Goal: Task Accomplishment & Management: Manage account settings

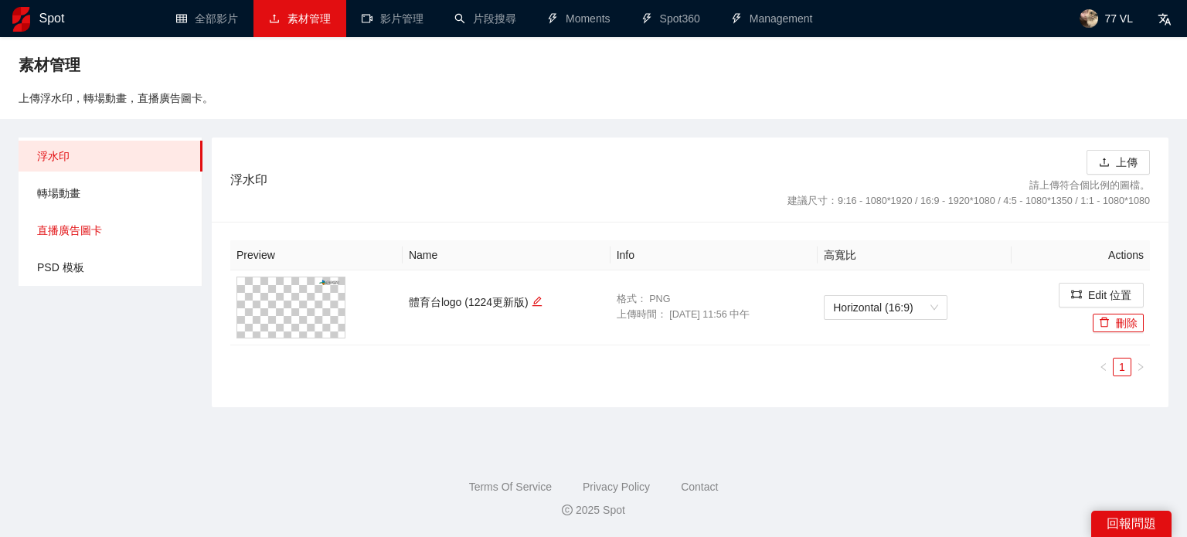
click at [119, 233] on span "直播廣告圖卡" at bounding box center [113, 230] width 153 height 31
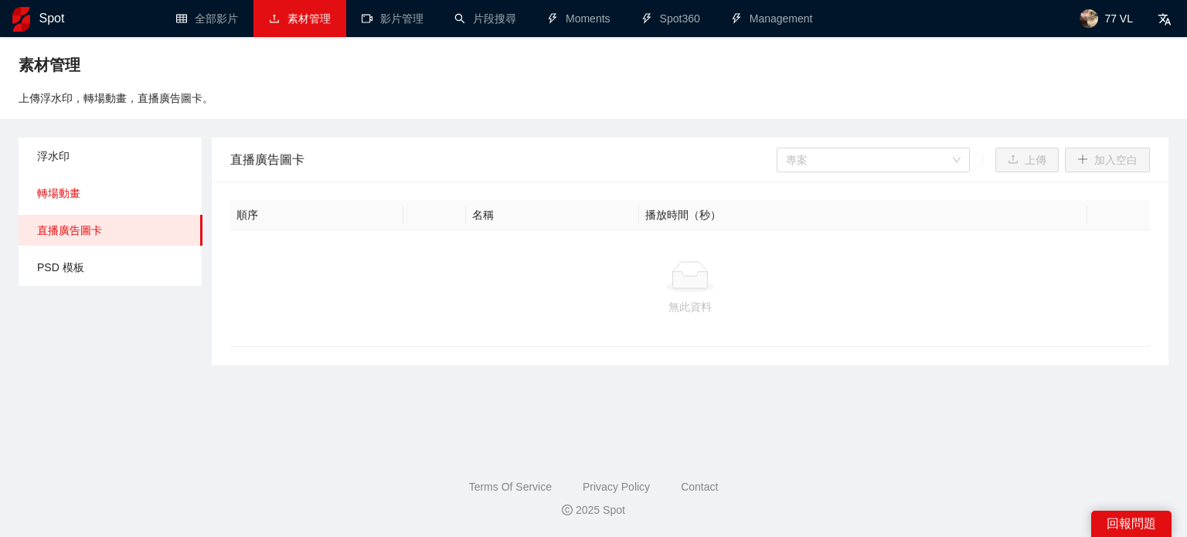
click at [117, 203] on span "轉場動畫" at bounding box center [113, 193] width 153 height 31
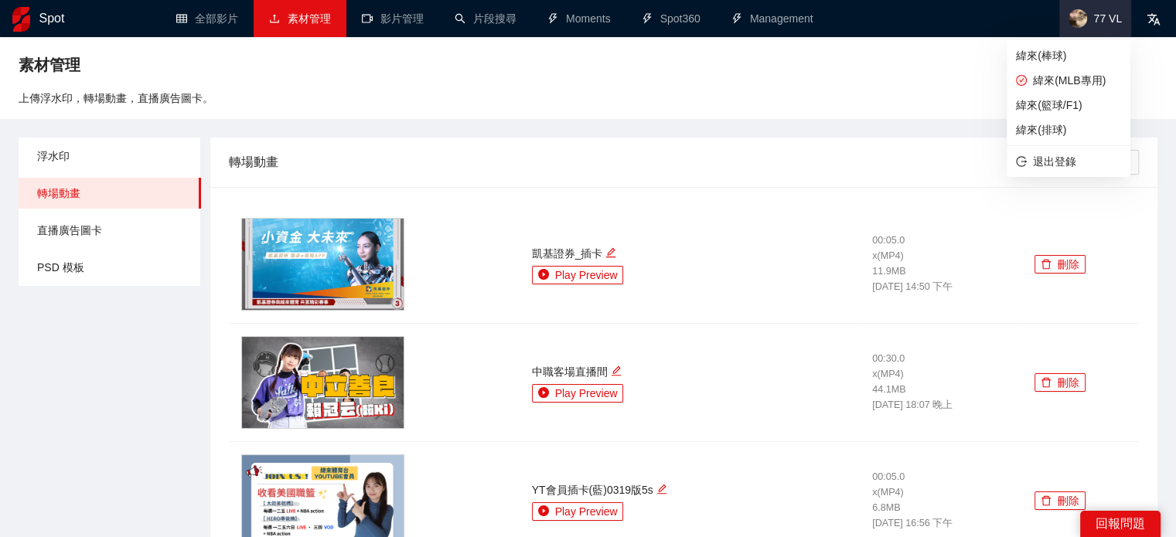
click at [1087, 19] on img at bounding box center [1077, 18] width 19 height 19
click at [1063, 49] on span "緯來(棒球)" at bounding box center [1068, 55] width 105 height 17
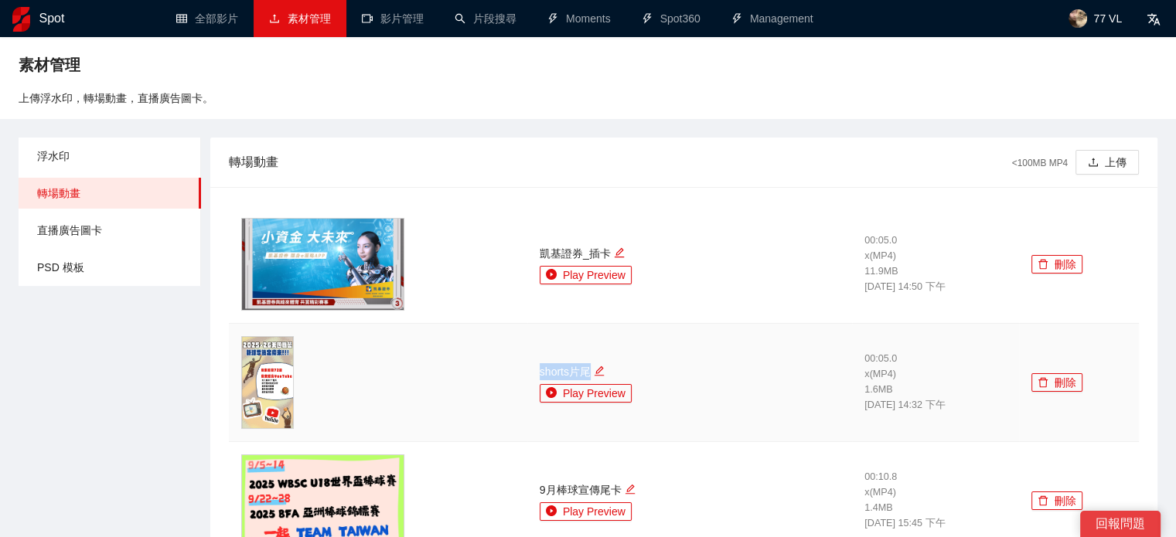
drag, startPoint x: 565, startPoint y: 369, endPoint x: 606, endPoint y: 370, distance: 41.0
click at [606, 370] on td "shorts片尾 Play Preview" at bounding box center [689, 383] width 325 height 118
copy div "shorts片尾"
click at [468, 421] on div at bounding box center [378, 382] width 274 height 93
click at [413, 379] on div at bounding box center [378, 382] width 274 height 93
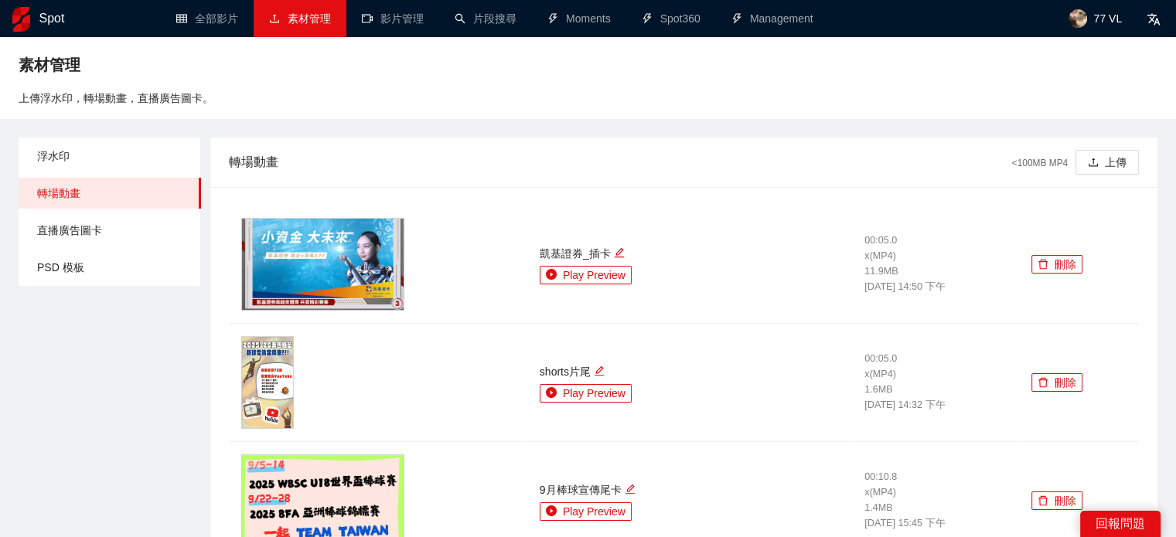
click at [553, 185] on div "轉場動畫 <100MB MP4 上傳" at bounding box center [684, 162] width 910 height 49
click at [94, 147] on span "浮水印" at bounding box center [112, 156] width 151 height 31
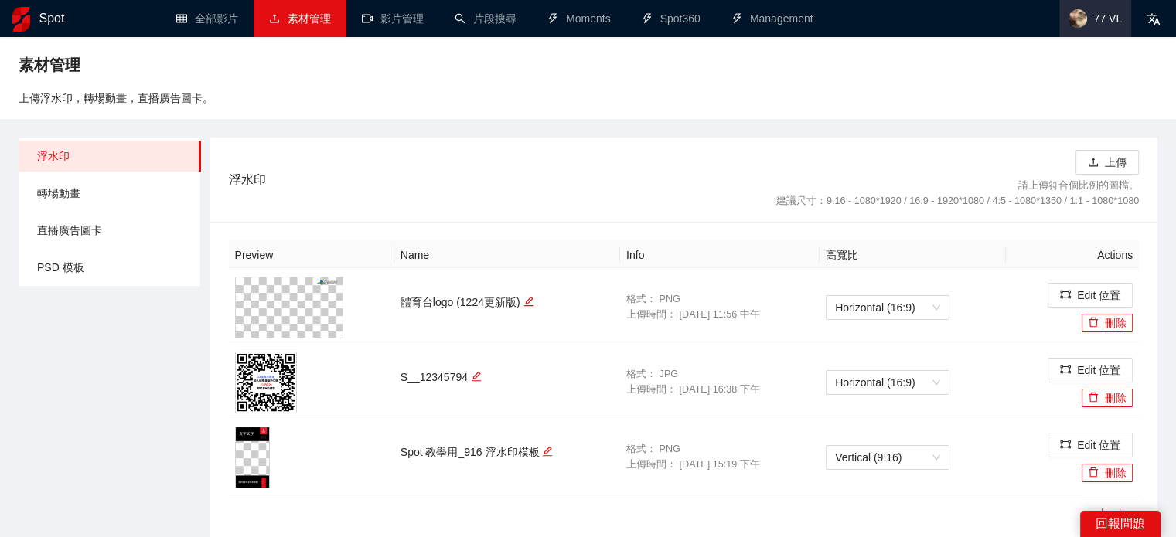
click at [1094, 24] on span "77 VL" at bounding box center [1095, 18] width 72 height 37
click at [1113, 162] on button "上傳" at bounding box center [1106, 162] width 63 height 25
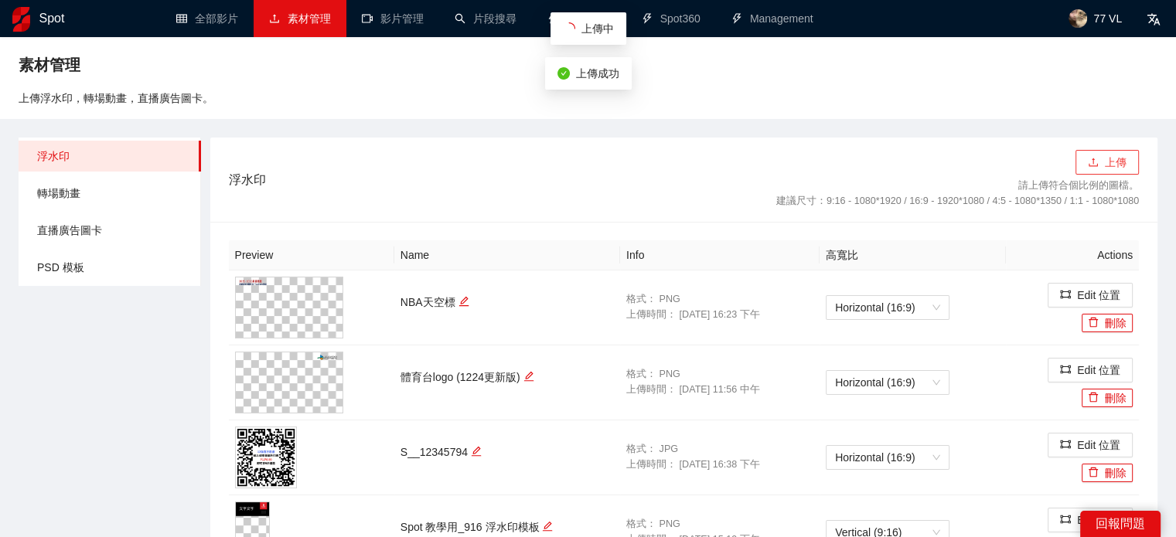
click at [1104, 159] on button "上傳" at bounding box center [1106, 162] width 63 height 25
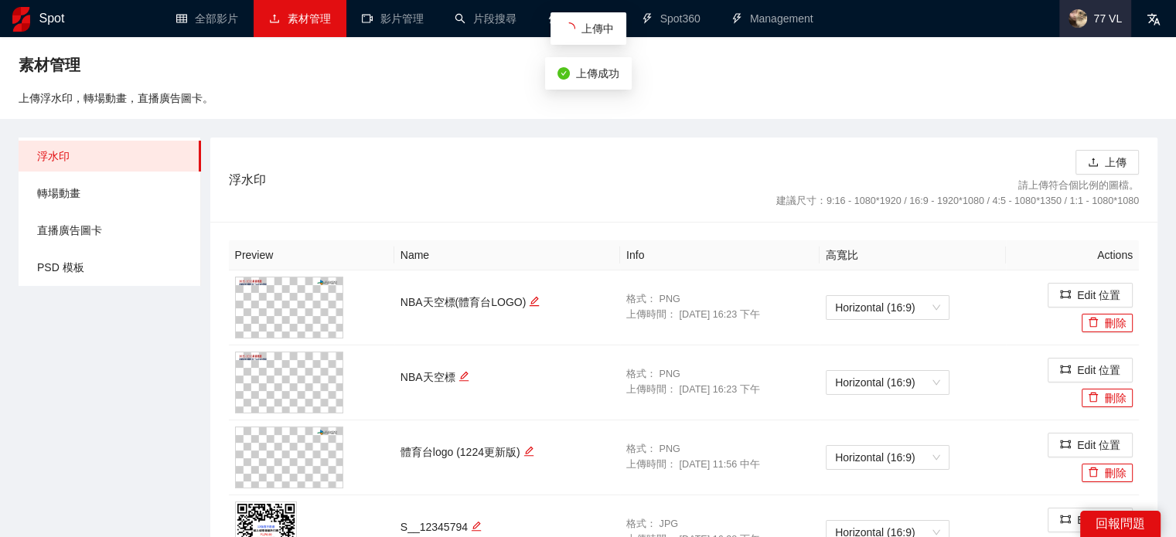
click at [1094, 32] on span "77 VL" at bounding box center [1095, 18] width 72 height 37
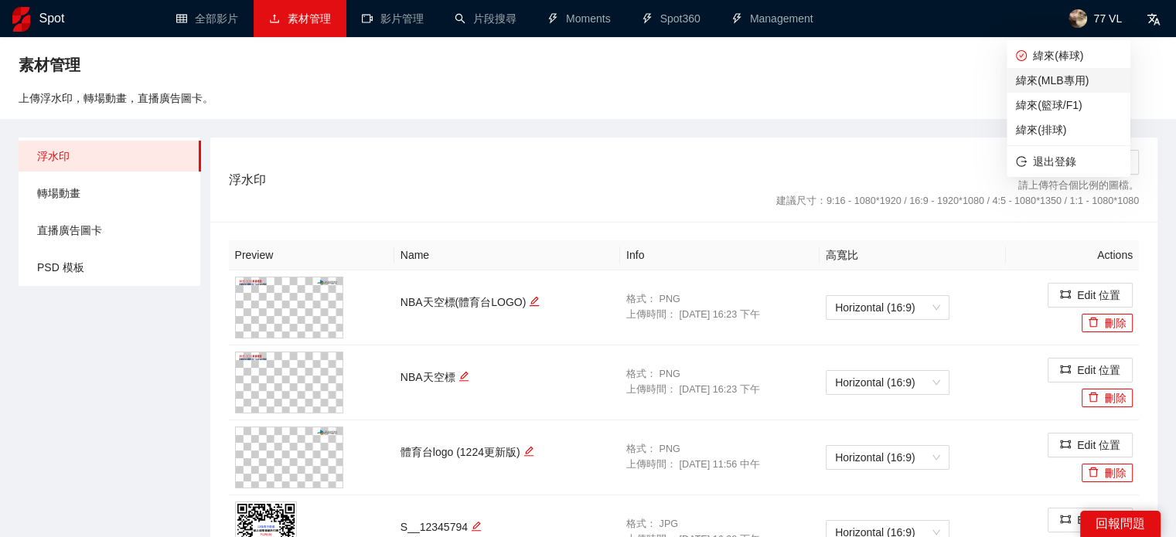
click at [1067, 81] on span "緯來(MLB專用)" at bounding box center [1068, 80] width 105 height 17
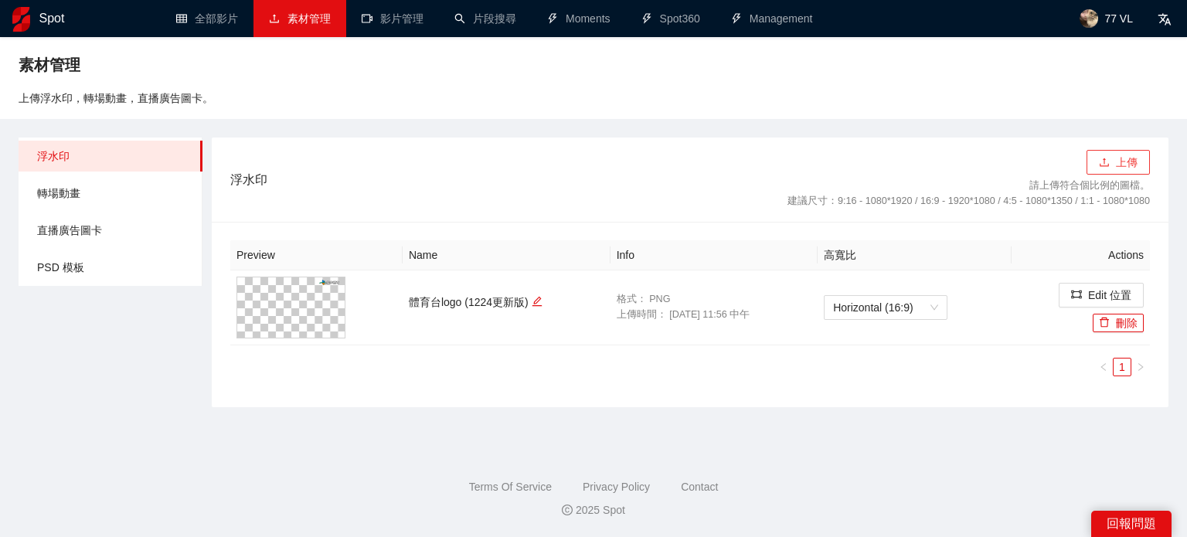
click at [1109, 168] on icon "upload" at bounding box center [1104, 162] width 11 height 11
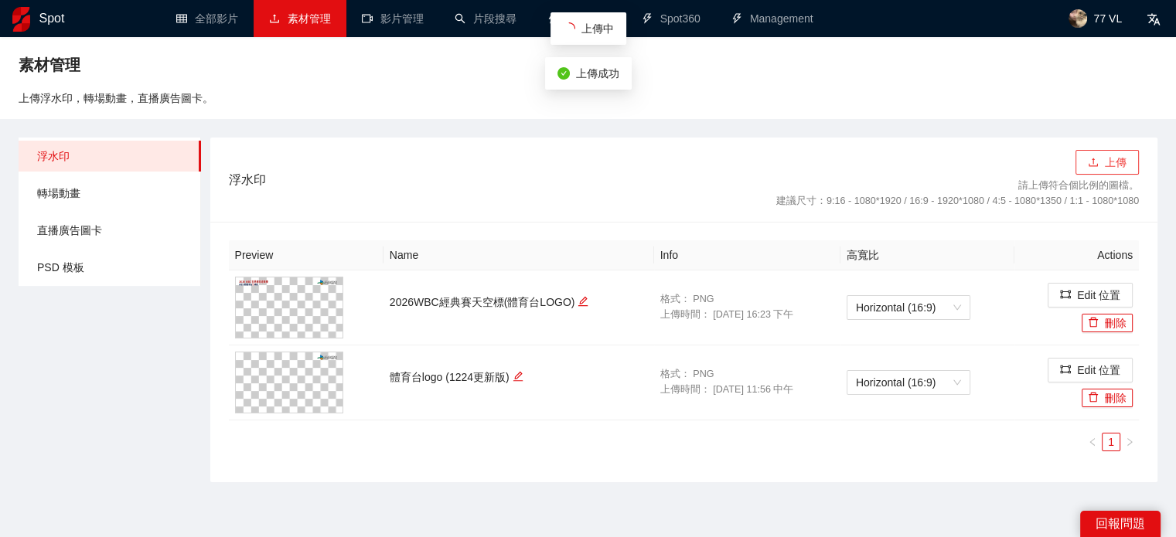
click at [1122, 172] on button "上傳" at bounding box center [1106, 162] width 63 height 25
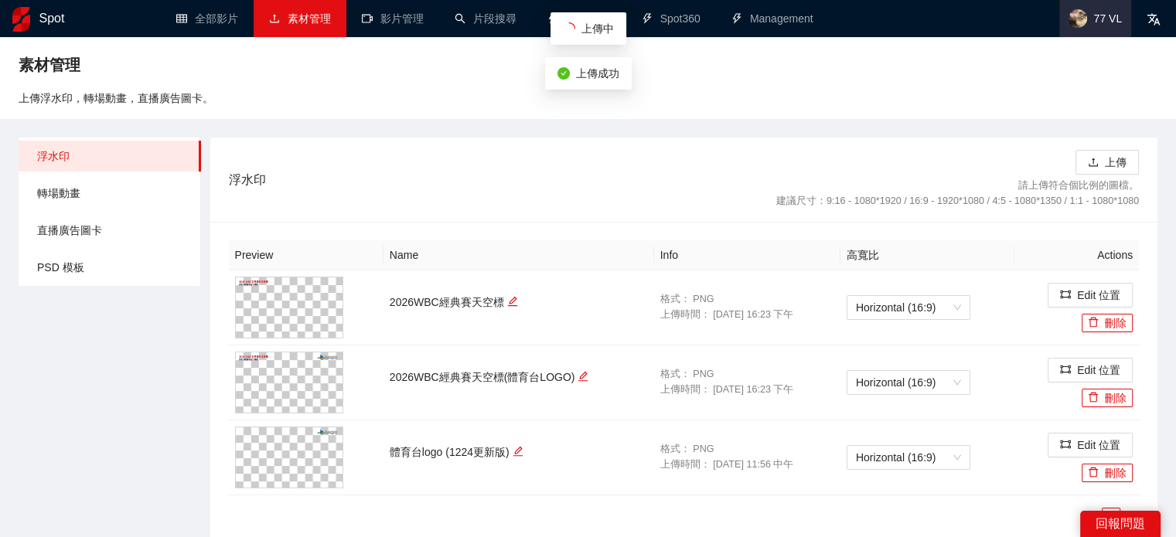
click at [1091, 12] on span "77 VL" at bounding box center [1095, 18] width 72 height 37
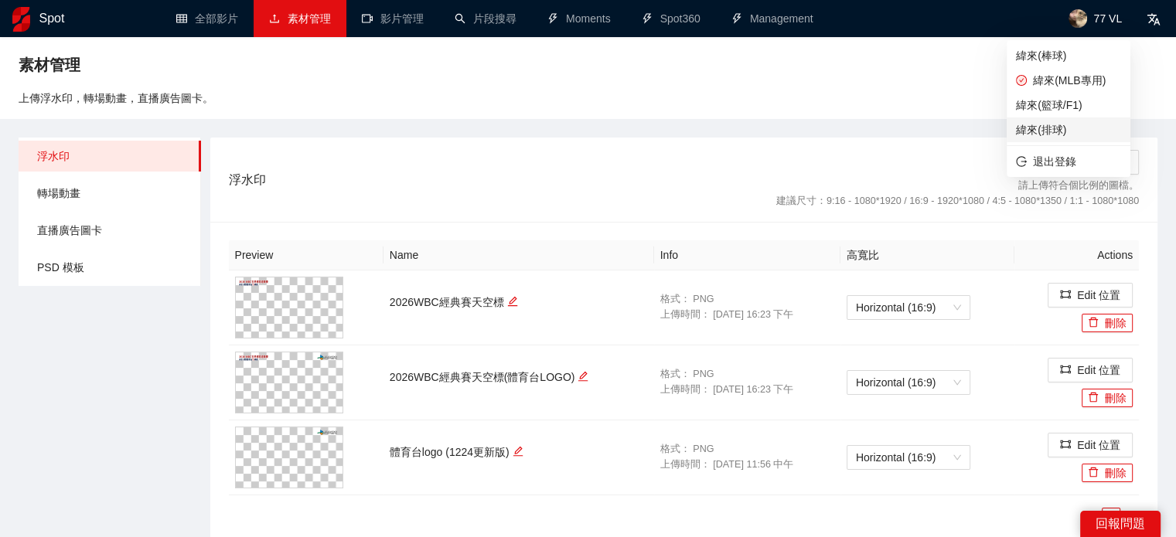
click at [1085, 129] on span "緯來(排球)" at bounding box center [1068, 129] width 105 height 17
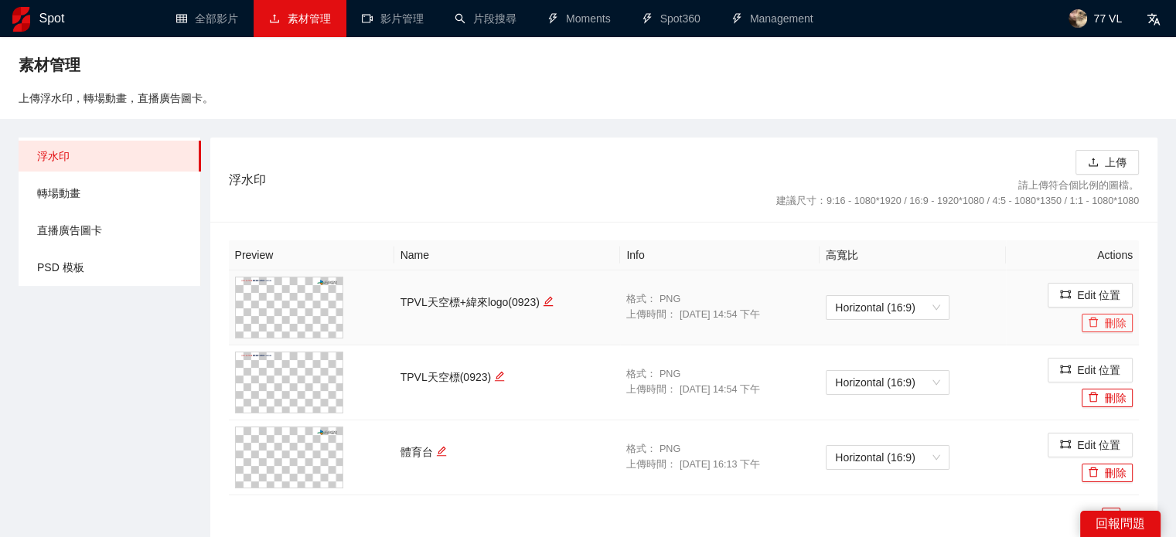
click at [1094, 327] on icon "delete" at bounding box center [1092, 323] width 9 height 10
click at [1128, 281] on span "Yes" at bounding box center [1136, 276] width 18 height 17
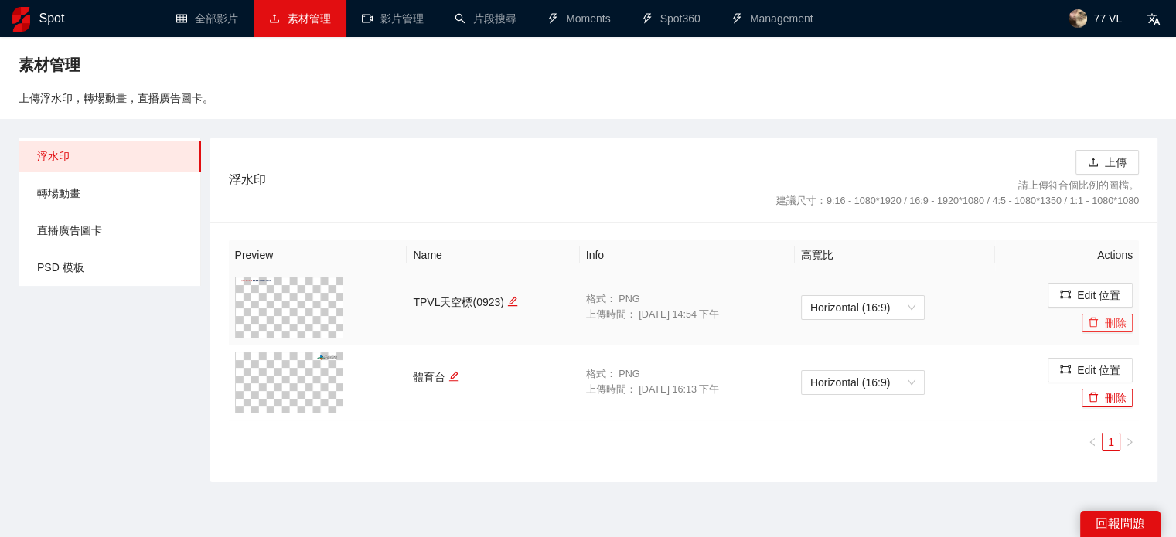
click at [1107, 328] on button "刪除" at bounding box center [1106, 323] width 51 height 19
click at [1114, 277] on div "Cancel Yes" at bounding box center [1109, 276] width 82 height 19
click at [1121, 276] on button "Yes" at bounding box center [1136, 276] width 30 height 19
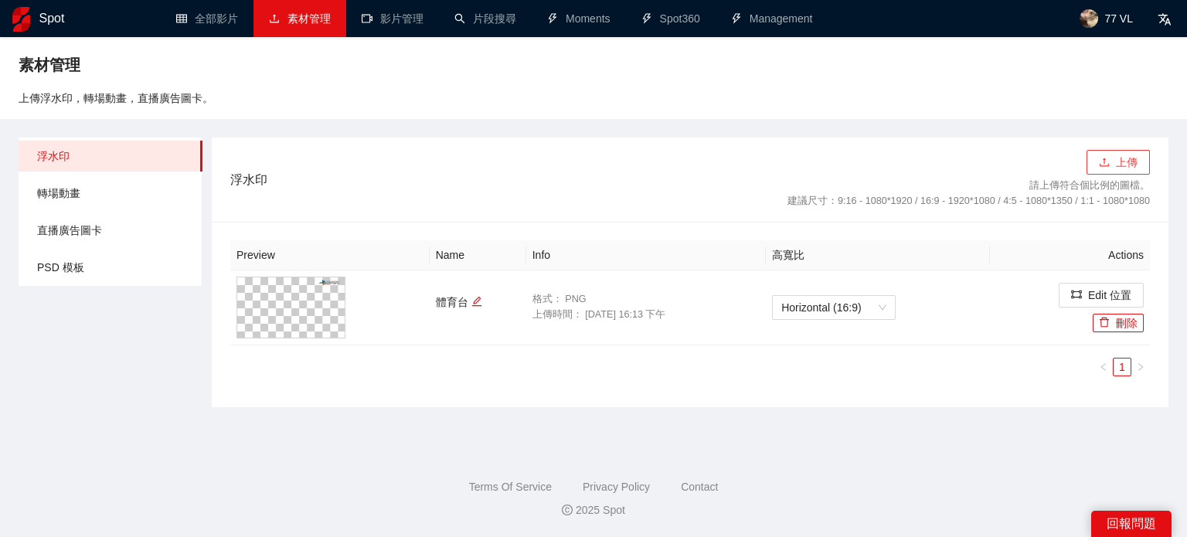
click at [1112, 166] on button "上傳" at bounding box center [1118, 162] width 63 height 25
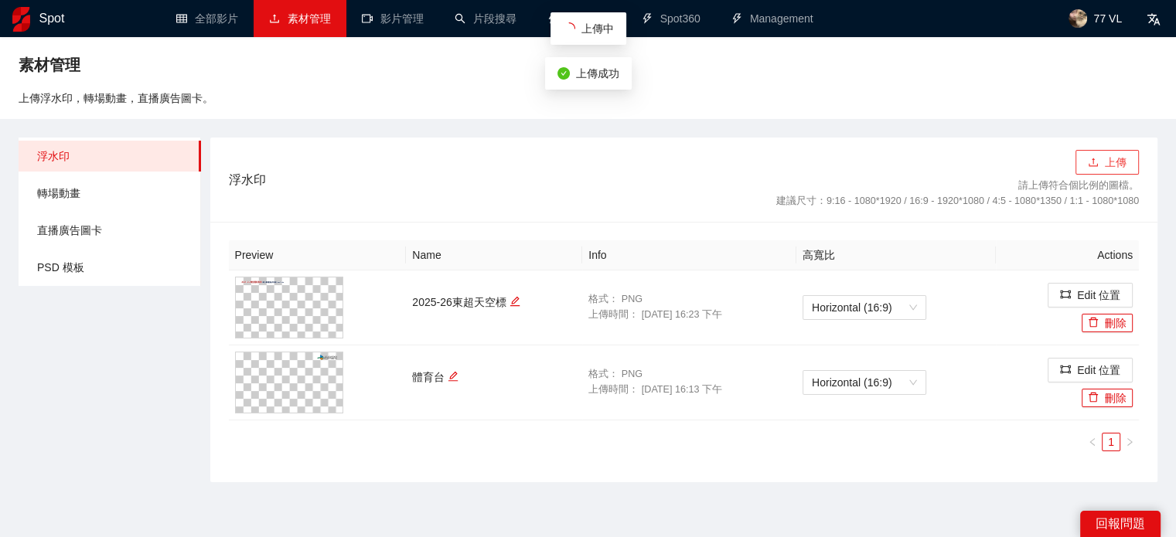
click at [1122, 161] on button "上傳" at bounding box center [1106, 162] width 63 height 25
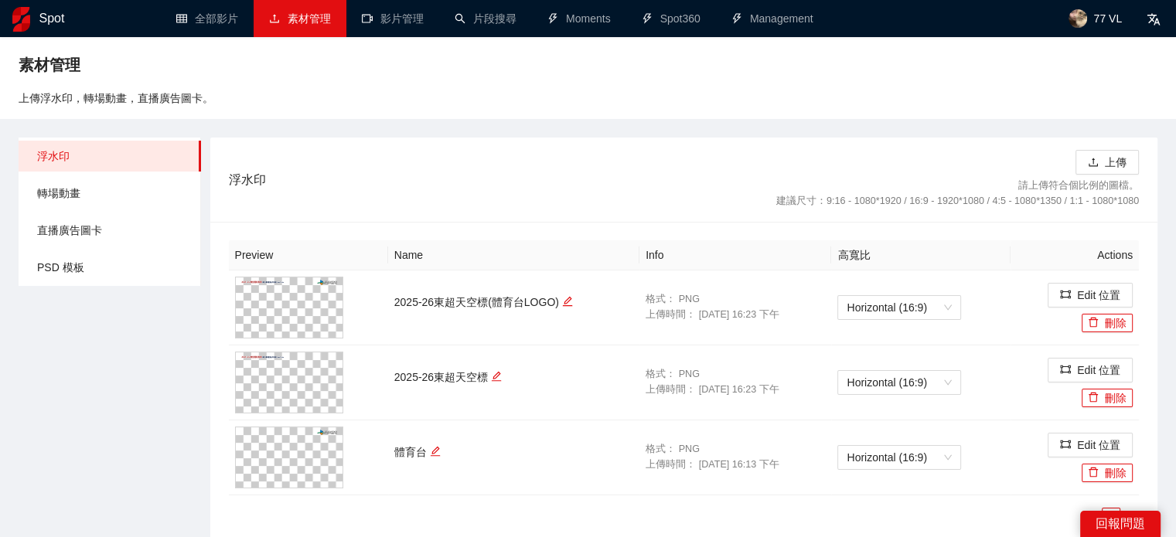
click at [464, 202] on div "浮水印 上傳 請上傳符合個比例的圖檔。 建議尺寸：9:16 - 1080*1920 / 16:9 - 1920*1080 / 4:5 - 1080*1350 …" at bounding box center [684, 180] width 910 height 84
